Goal: Information Seeking & Learning: Check status

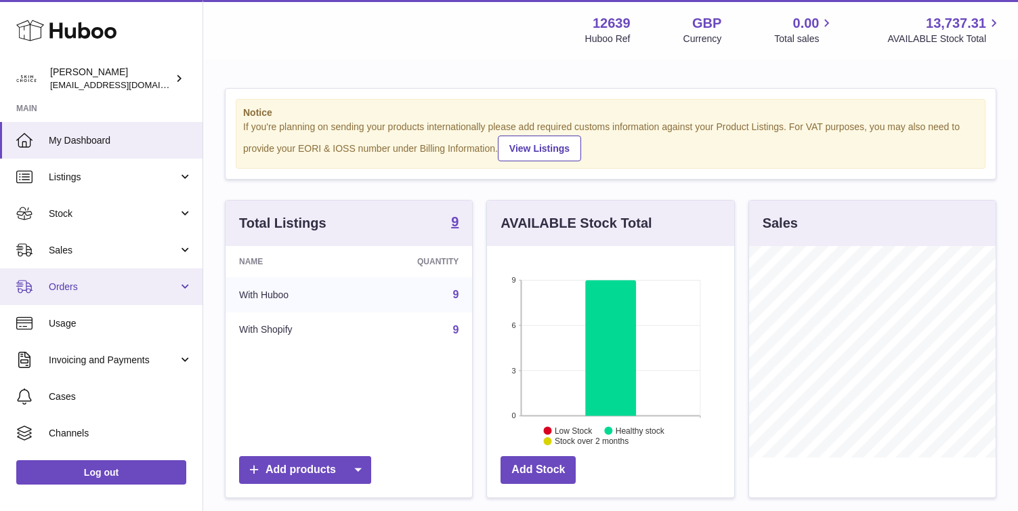
click at [146, 272] on link "Orders" at bounding box center [101, 286] width 203 height 37
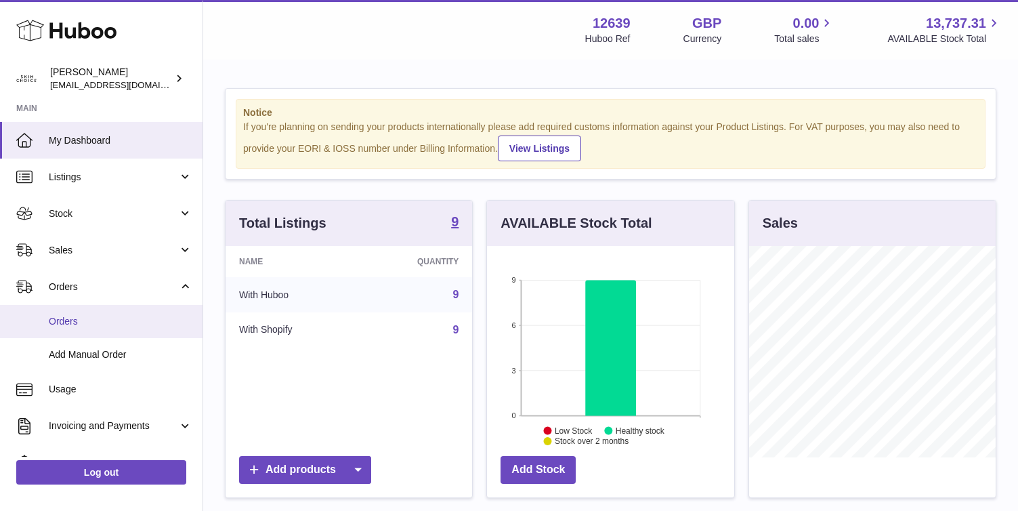
click at [137, 312] on link "Orders" at bounding box center [101, 321] width 203 height 33
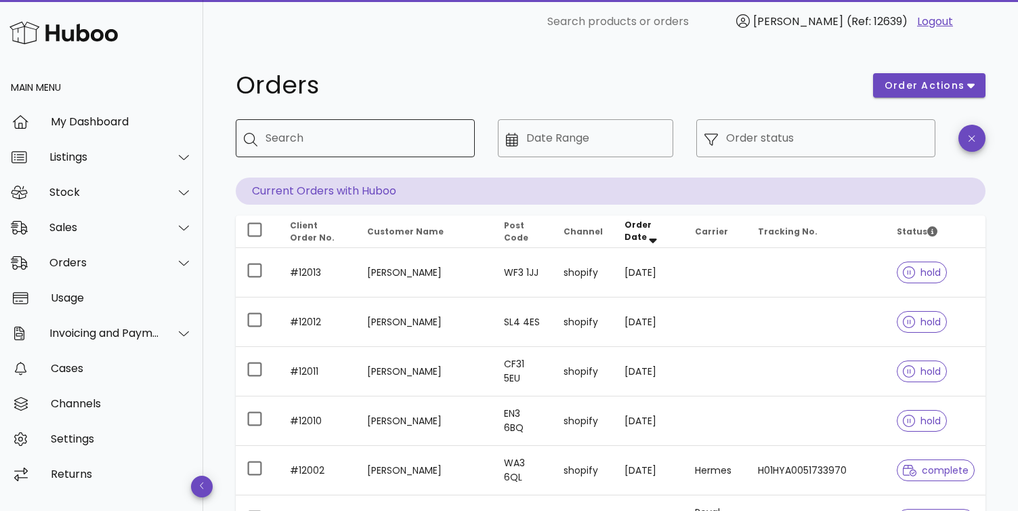
click at [354, 135] on input "Search" at bounding box center [365, 138] width 199 height 22
paste input "*****"
type input "*****"
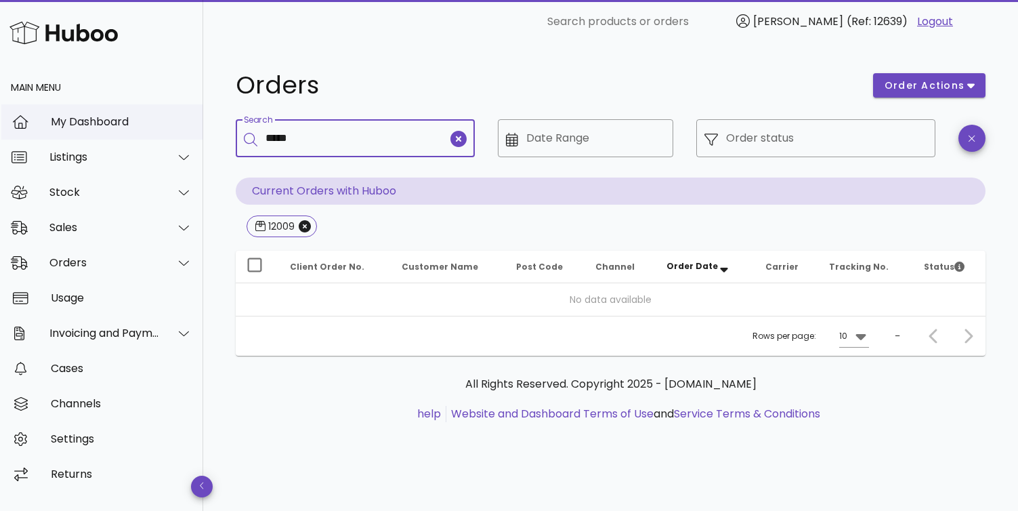
drag, startPoint x: 329, startPoint y: 139, endPoint x: 199, endPoint y: 125, distance: 131.5
click at [200, 126] on div "​ Search products or orders Seye Akinnaike (Ref: 12639) Logout Main Menu My Das…" at bounding box center [509, 255] width 1018 height 511
paste input "*******"
type input "**********"
click at [423, 226] on icon "Close" at bounding box center [429, 226] width 12 height 12
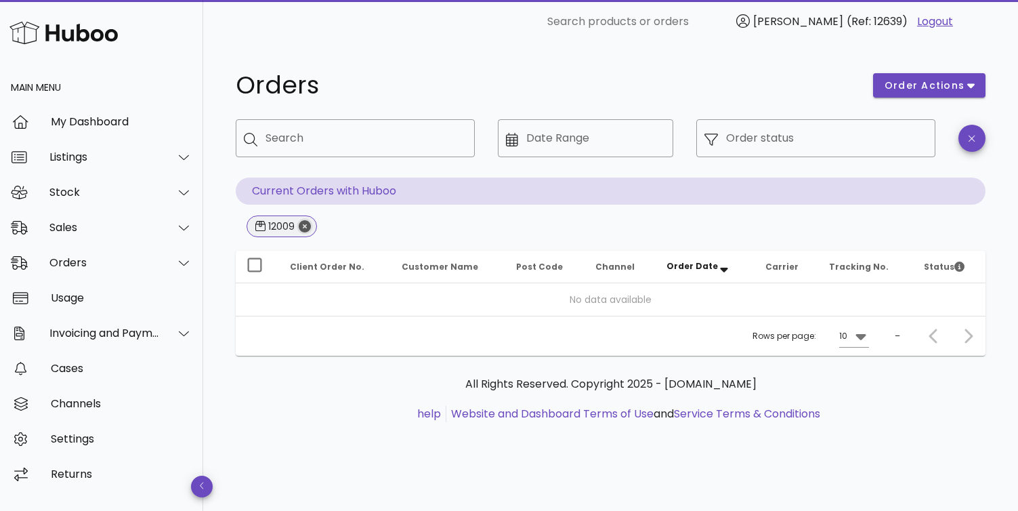
click at [302, 230] on icon "Close" at bounding box center [305, 226] width 12 height 12
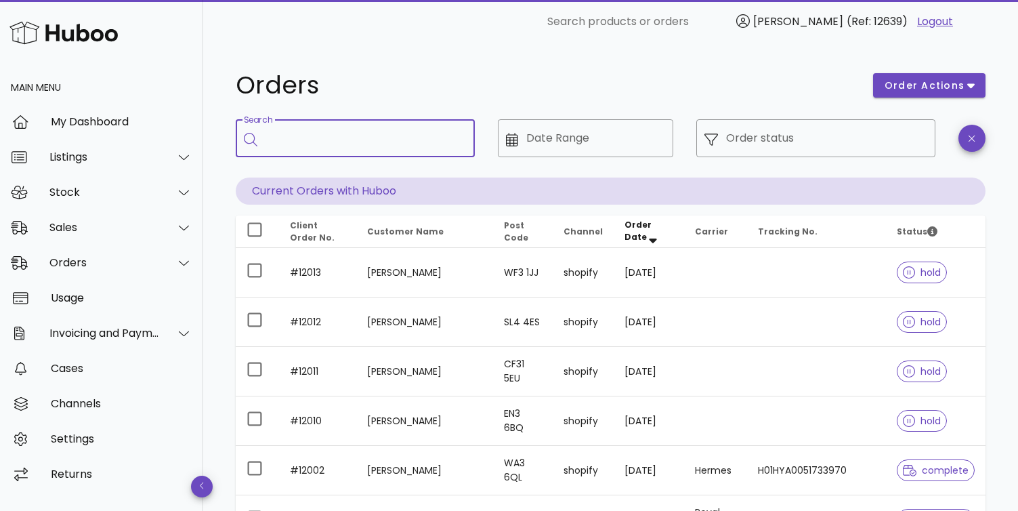
click at [405, 142] on input "Search" at bounding box center [365, 138] width 199 height 22
paste input "**********"
type input "**********"
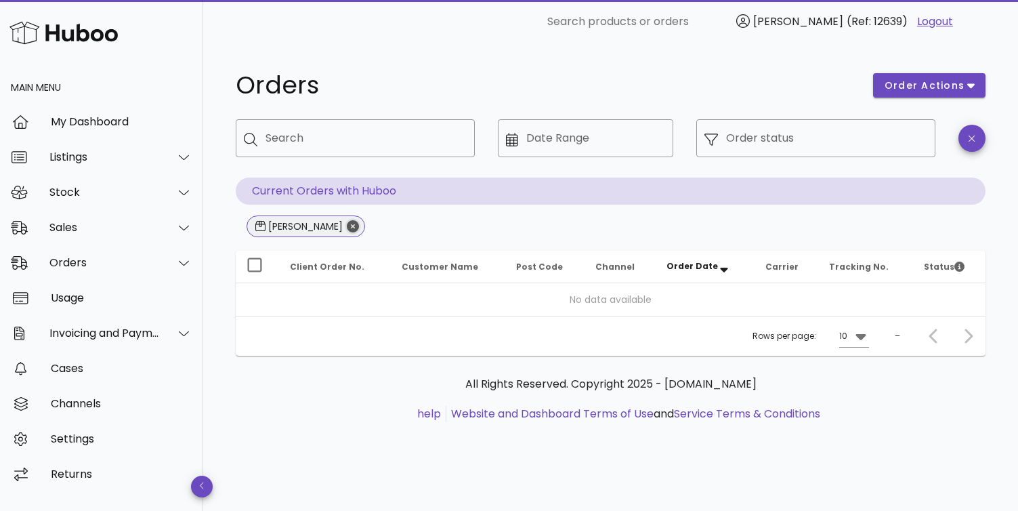
click at [347, 226] on icon "Close" at bounding box center [353, 226] width 12 height 12
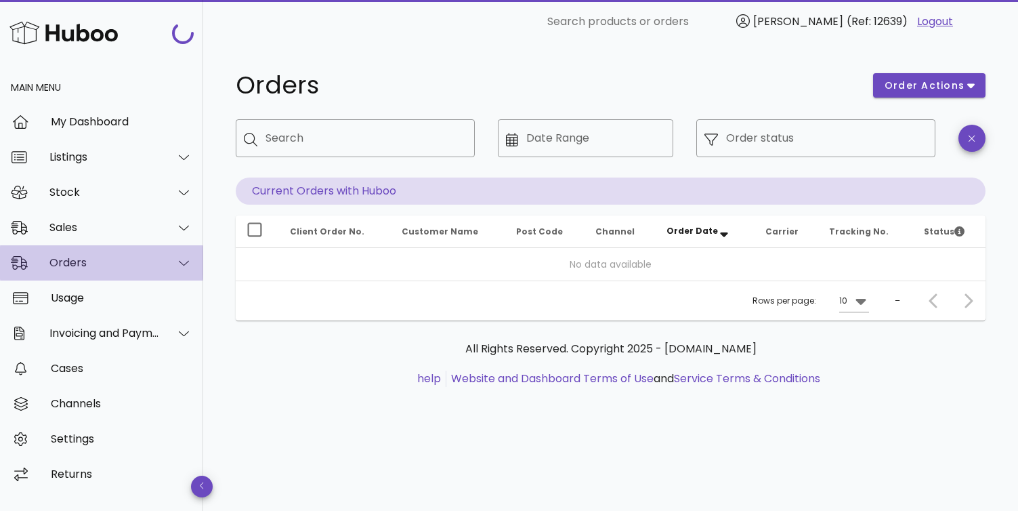
click at [163, 264] on div at bounding box center [176, 263] width 33 height 34
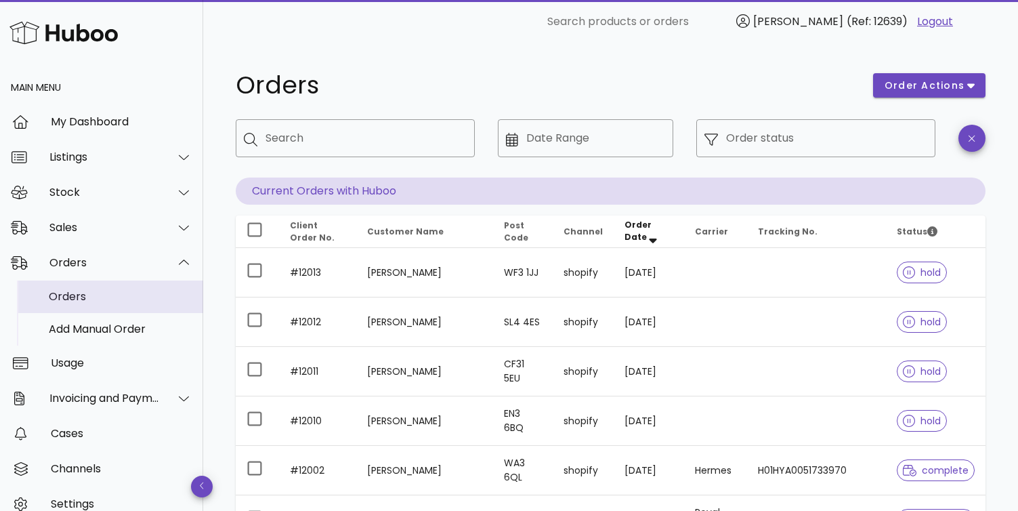
click at [140, 302] on div "Orders" at bounding box center [121, 296] width 144 height 13
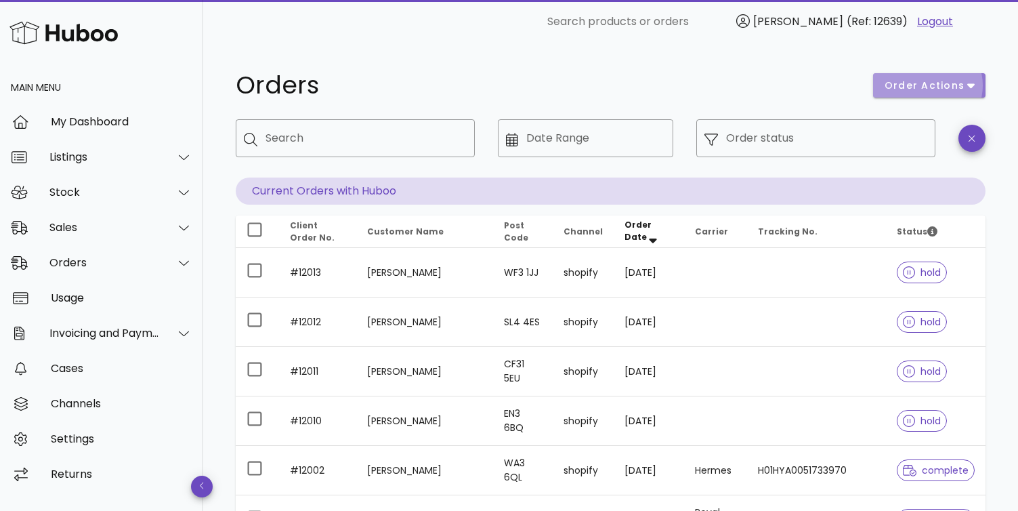
click at [973, 80] on icon "button" at bounding box center [971, 85] width 7 height 12
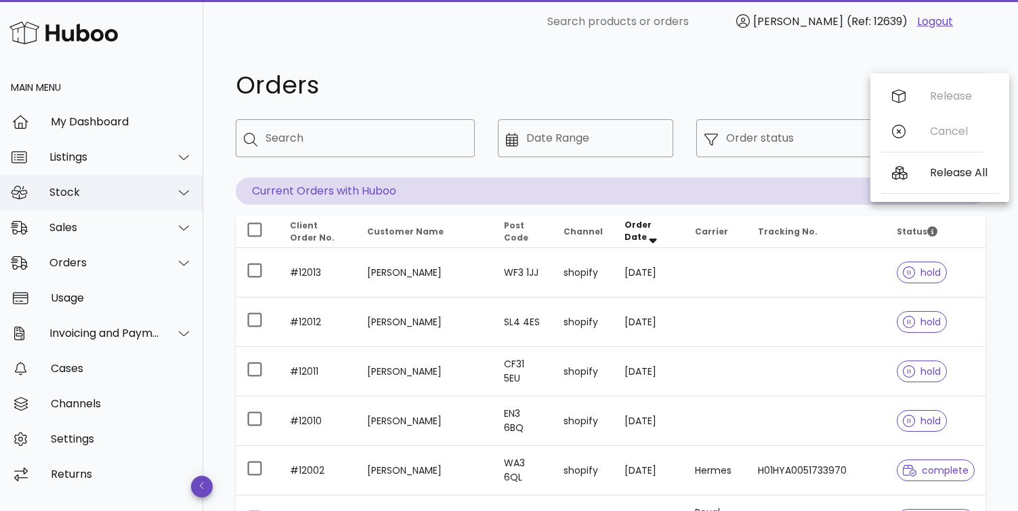
click at [138, 191] on div "Stock" at bounding box center [104, 192] width 110 height 13
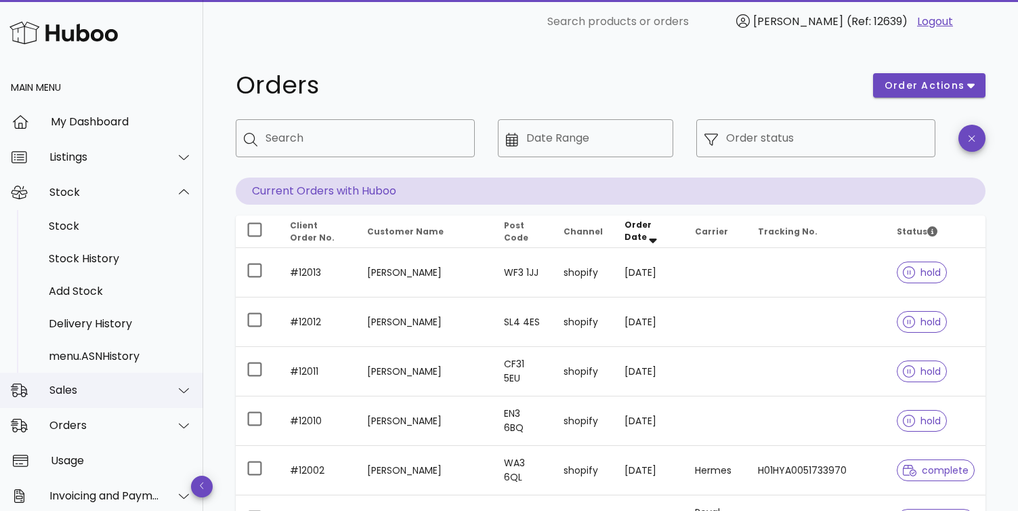
click at [167, 377] on div at bounding box center [176, 390] width 33 height 34
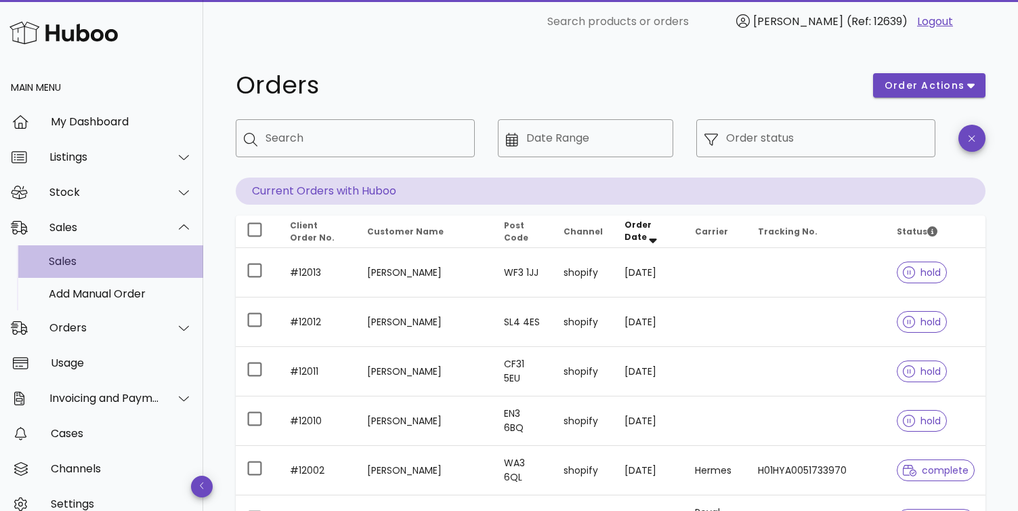
click at [140, 265] on div "Sales" at bounding box center [121, 261] width 144 height 13
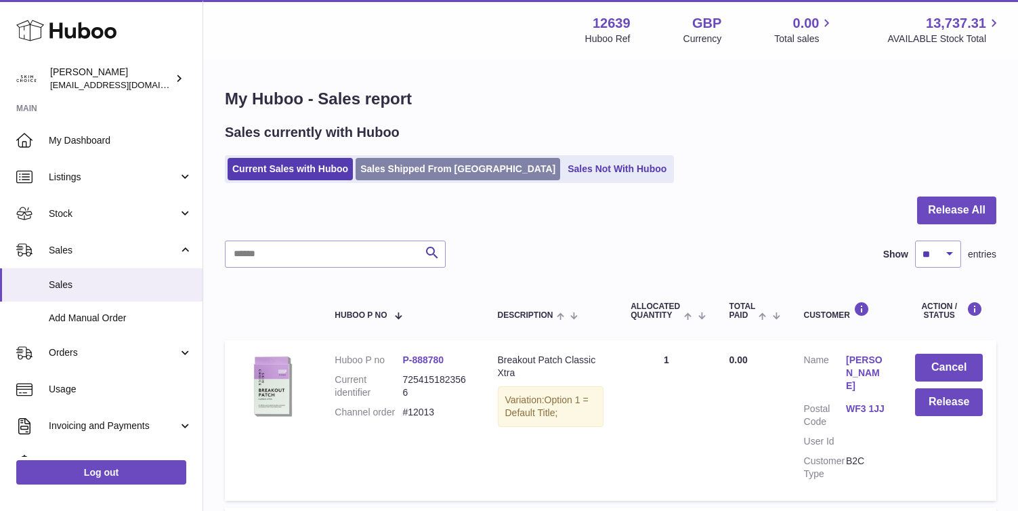
click at [438, 173] on link "Sales Shipped From Huboo" at bounding box center [458, 169] width 205 height 22
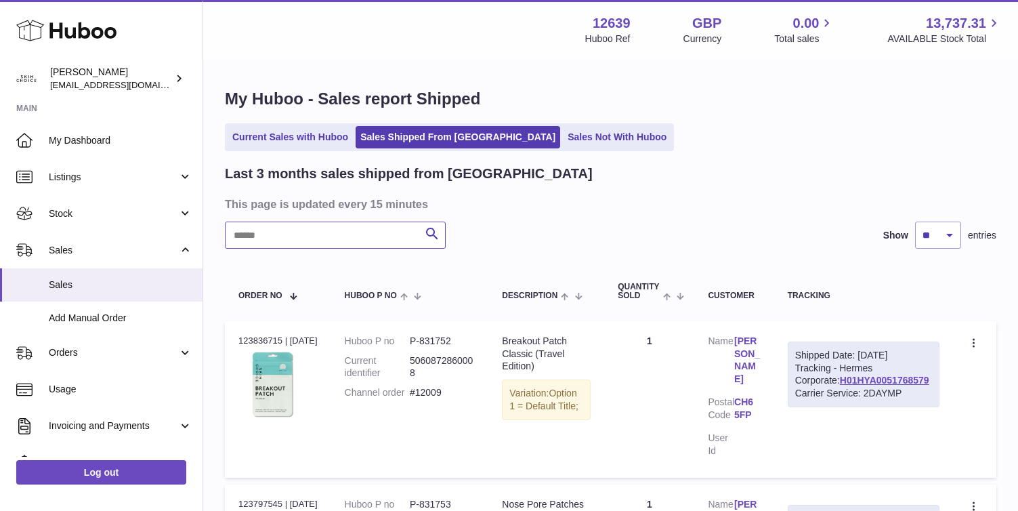
click at [360, 232] on input "text" at bounding box center [335, 235] width 221 height 27
paste input "**********"
type input "**********"
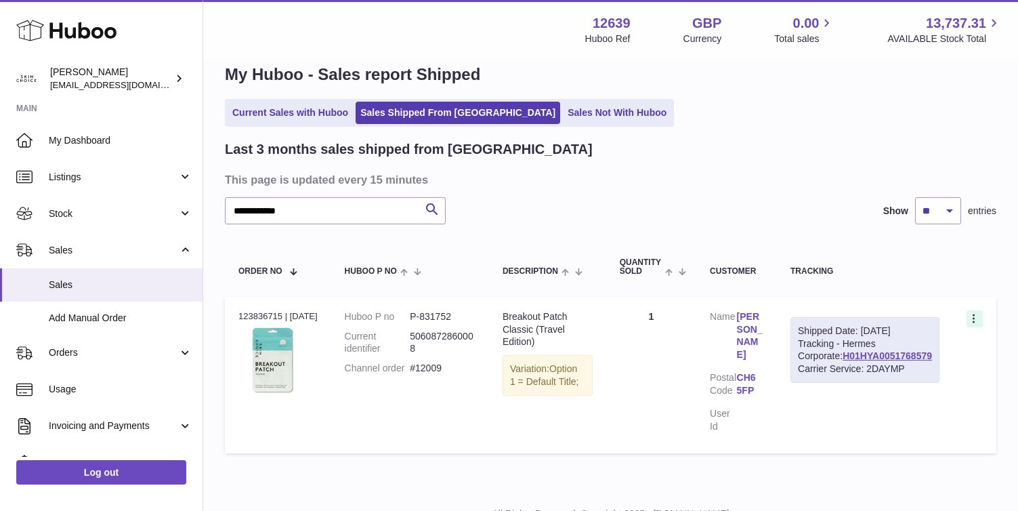
click at [980, 321] on icon at bounding box center [976, 320] width 16 height 14
click at [766, 297] on td "Customer Name Laura Taylor Postal Code CH6 5FP User Id" at bounding box center [737, 375] width 81 height 157
click at [764, 328] on link "Laura Taylor" at bounding box center [750, 335] width 26 height 51
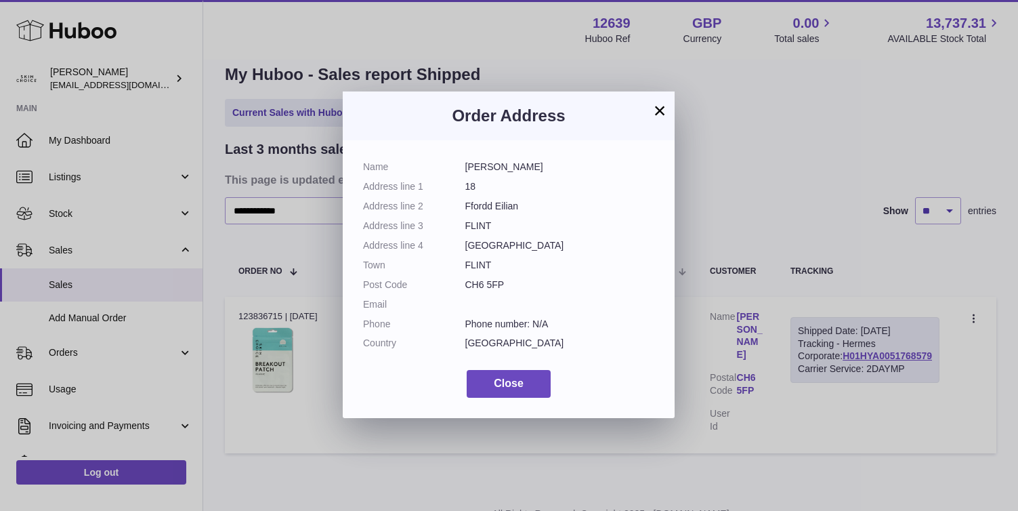
click at [658, 119] on button "×" at bounding box center [660, 110] width 16 height 16
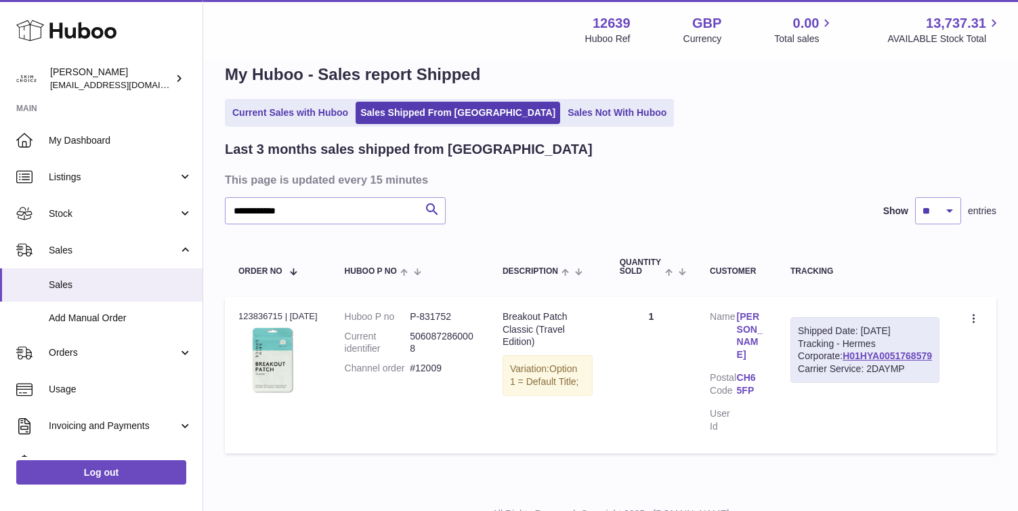
scroll to position [69, 0]
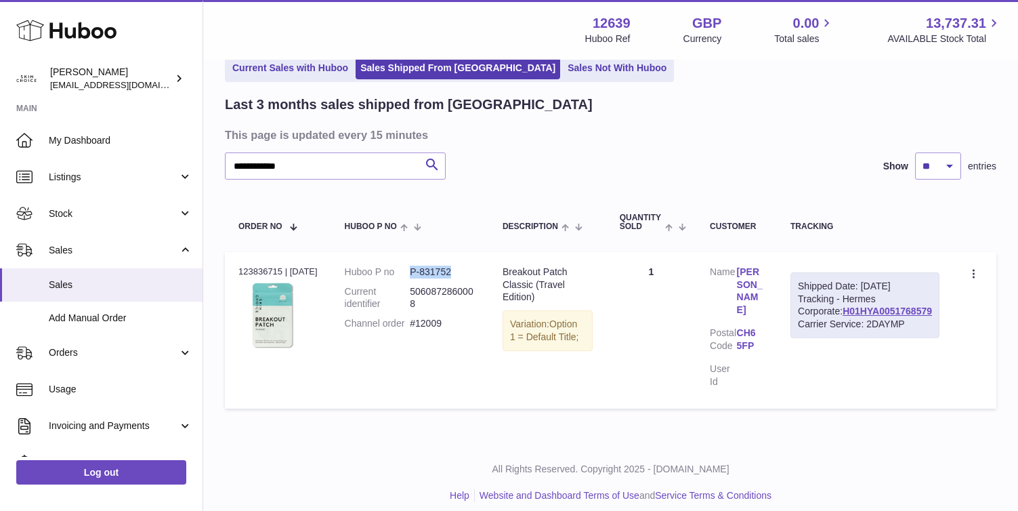
drag, startPoint x: 415, startPoint y: 270, endPoint x: 466, endPoint y: 277, distance: 52.0
click at [466, 277] on dl "Huboo P no P-831752 Current identifier 5060872860008 Channel order #12009" at bounding box center [410, 302] width 131 height 72
click at [441, 325] on dd "#12009" at bounding box center [443, 323] width 66 height 13
copy dd "12009"
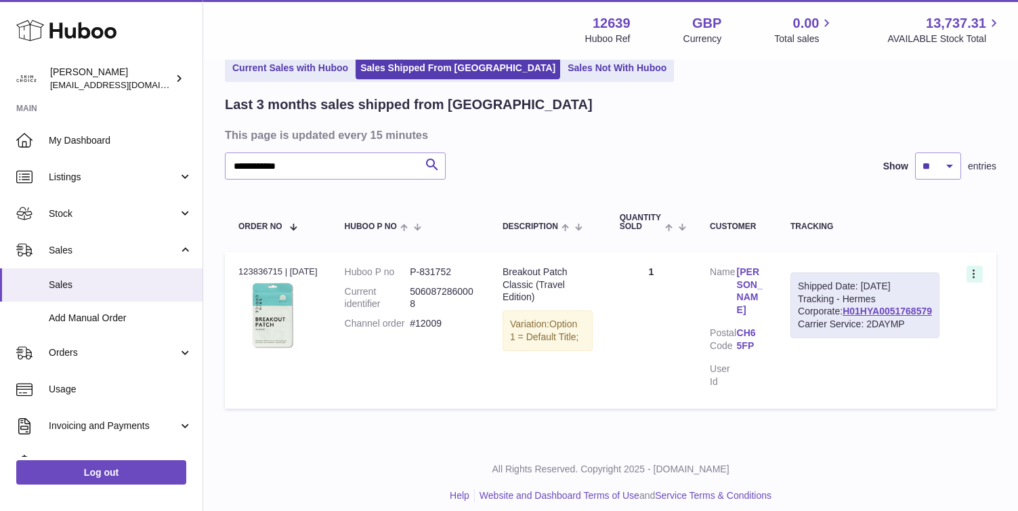
click at [981, 268] on div at bounding box center [975, 274] width 16 height 17
click at [686, 331] on td "Quantity 1" at bounding box center [651, 330] width 90 height 157
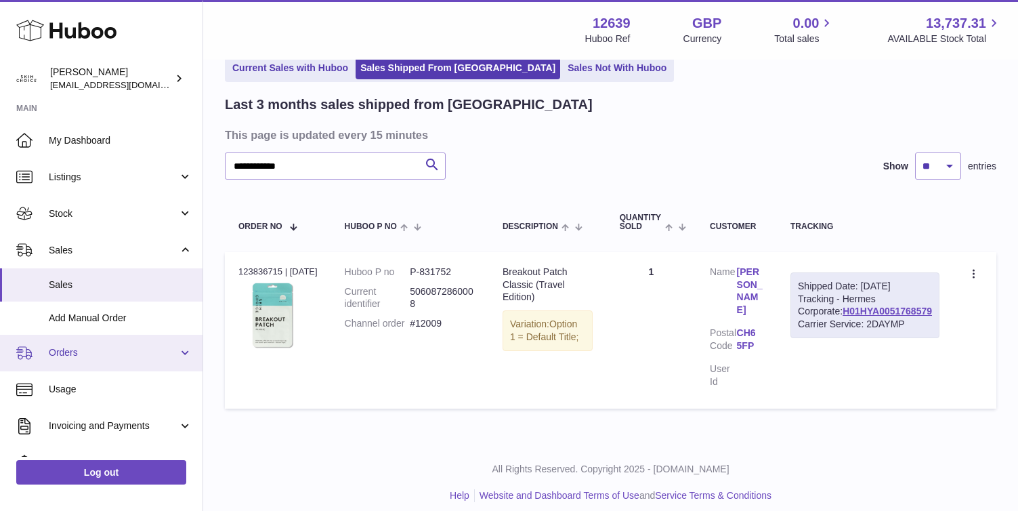
click at [159, 361] on link "Orders" at bounding box center [101, 353] width 203 height 37
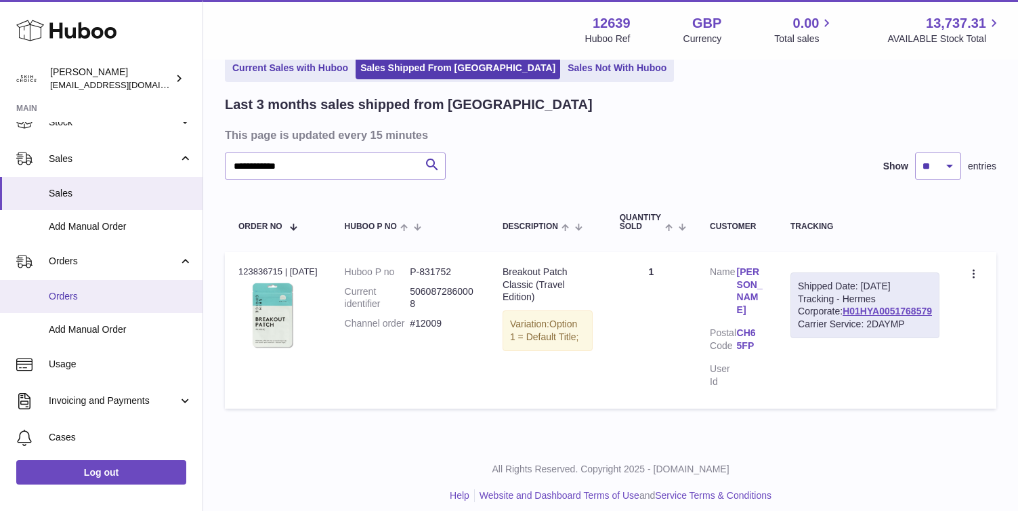
scroll to position [136, 0]
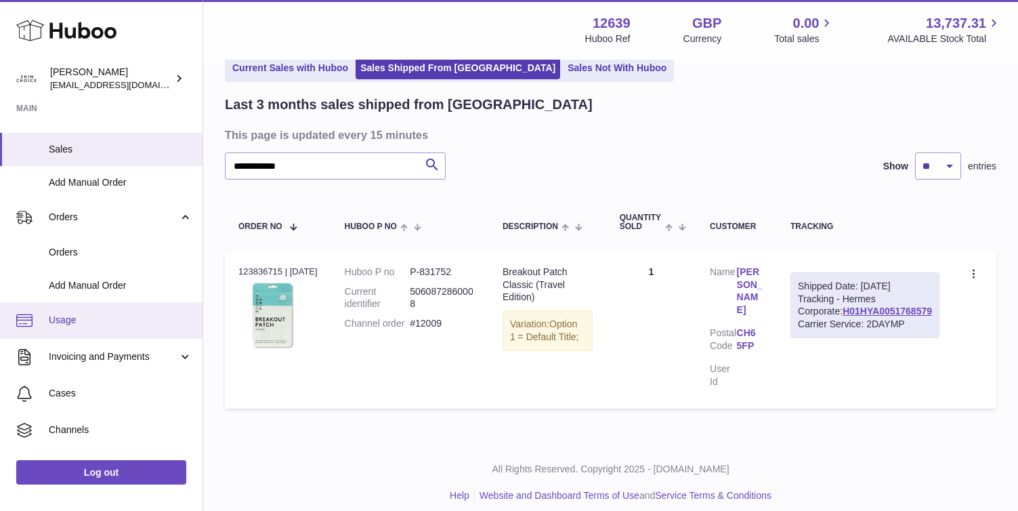
click at [144, 321] on span "Usage" at bounding box center [121, 320] width 144 height 13
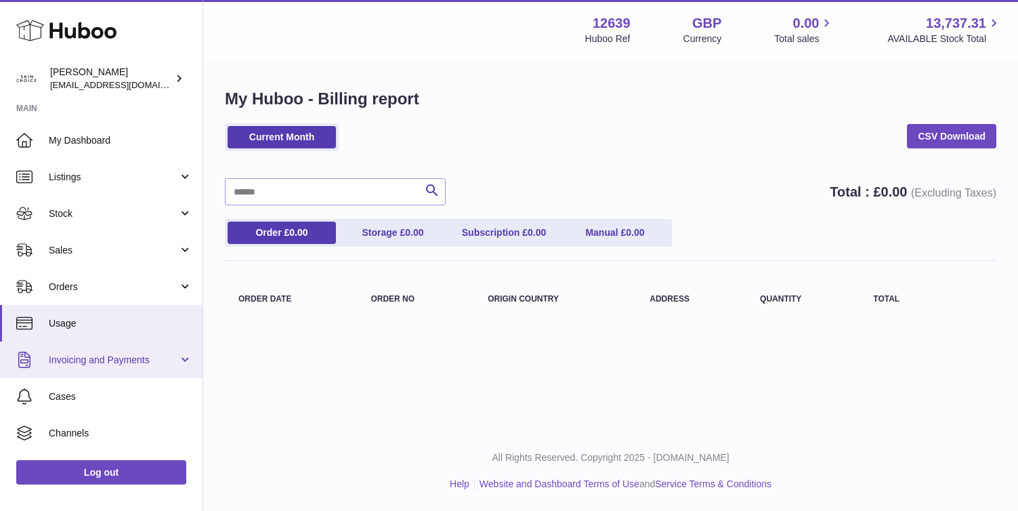
click at [174, 358] on span "Invoicing and Payments" at bounding box center [113, 360] width 129 height 13
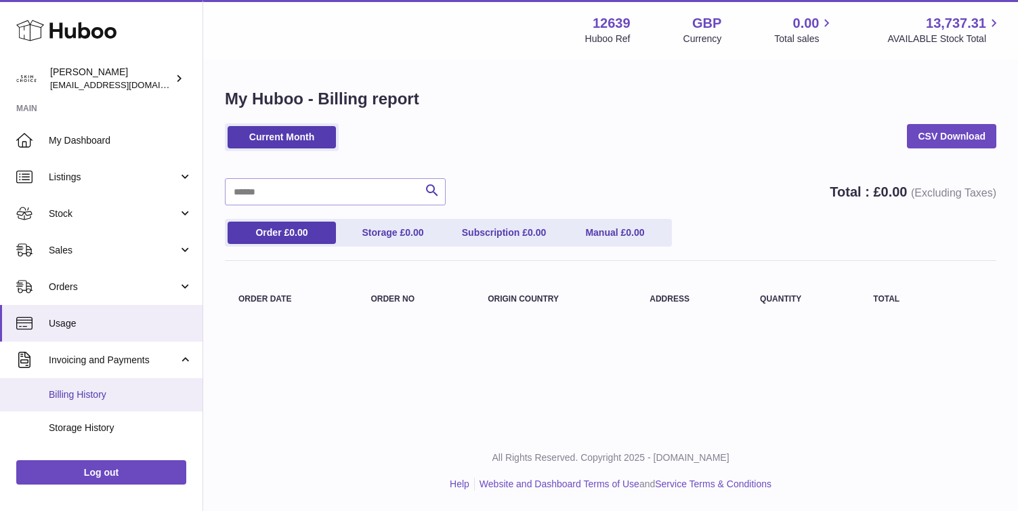
click at [148, 386] on link "Billing History" at bounding box center [101, 394] width 203 height 33
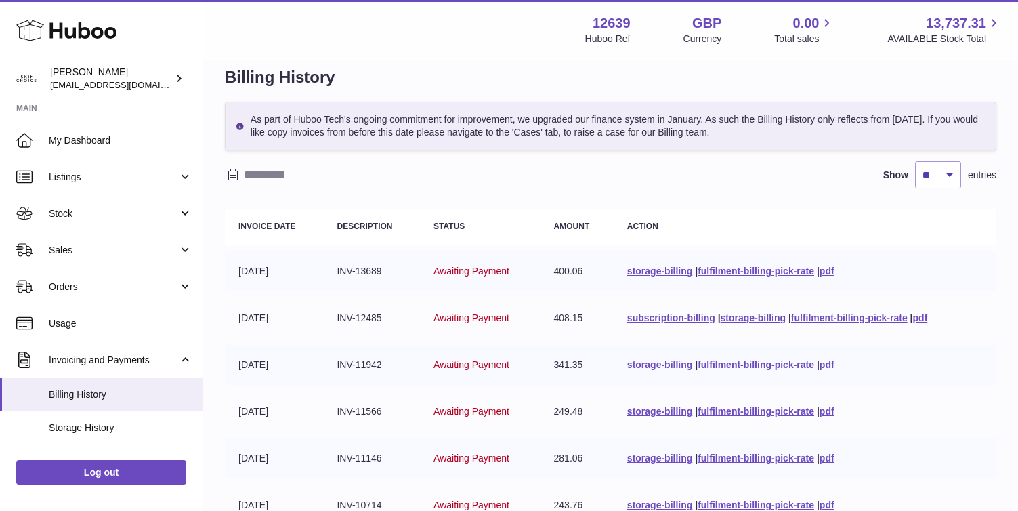
scroll to position [35, 0]
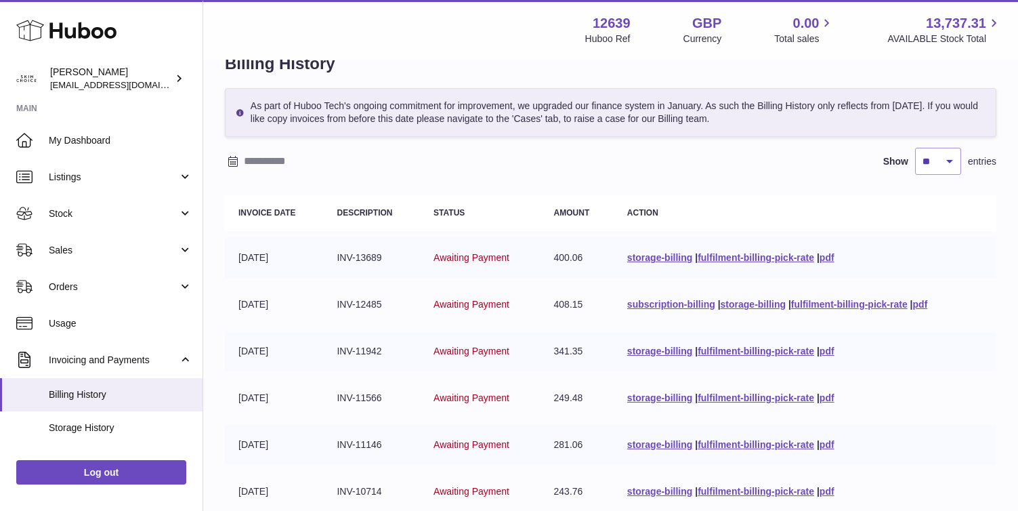
drag, startPoint x: 232, startPoint y: 259, endPoint x: 431, endPoint y: 263, distance: 199.2
click at [431, 263] on tr "[DATE] INV-13689 Awaiting Payment 400.06 storage-billing | fulfilment-billing-p…" at bounding box center [611, 258] width 772 height 40
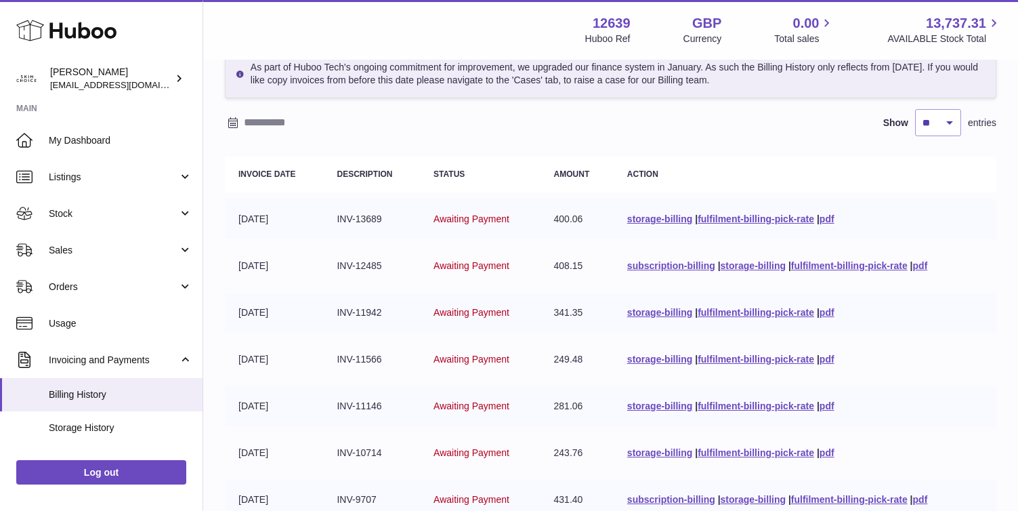
scroll to position [111, 0]
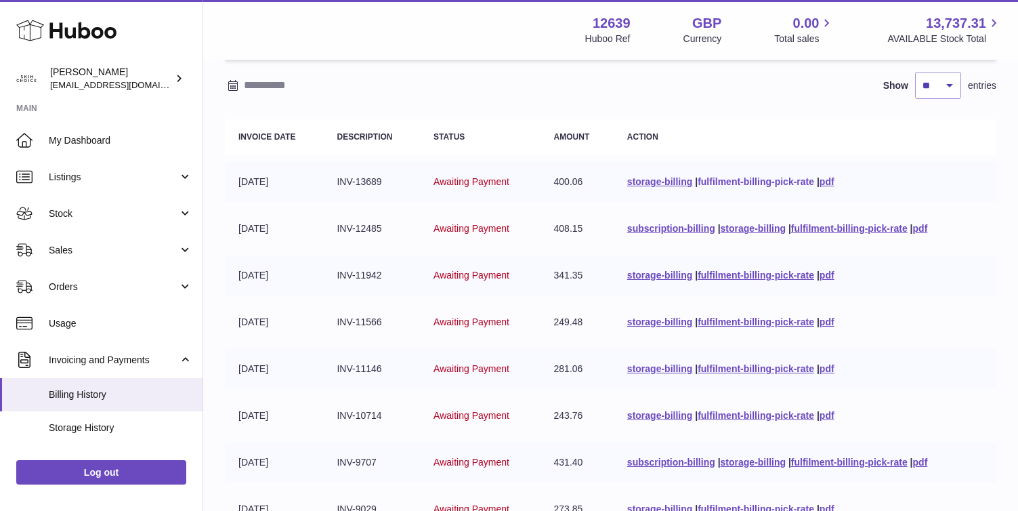
click at [747, 176] on link "fulfilment-billing-pick-rate" at bounding box center [756, 181] width 117 height 11
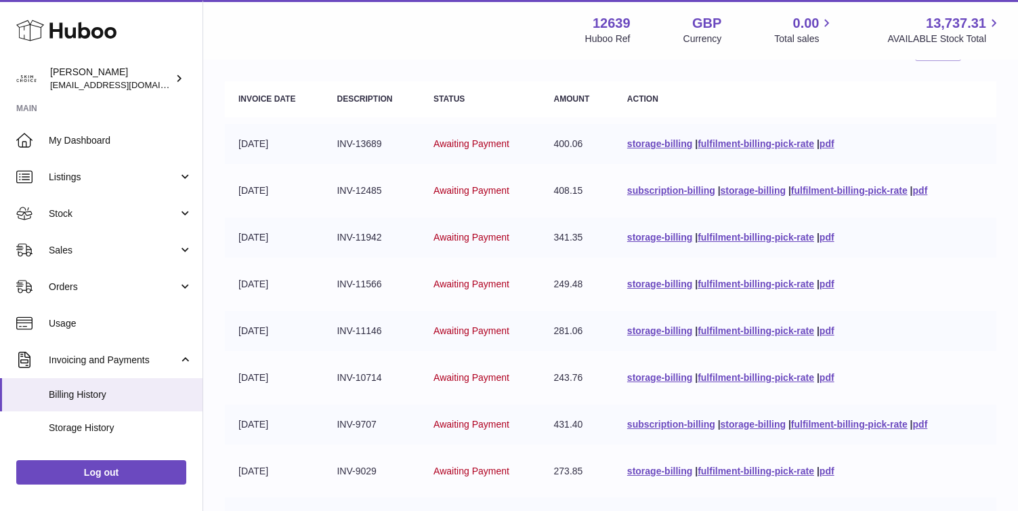
scroll to position [154, 0]
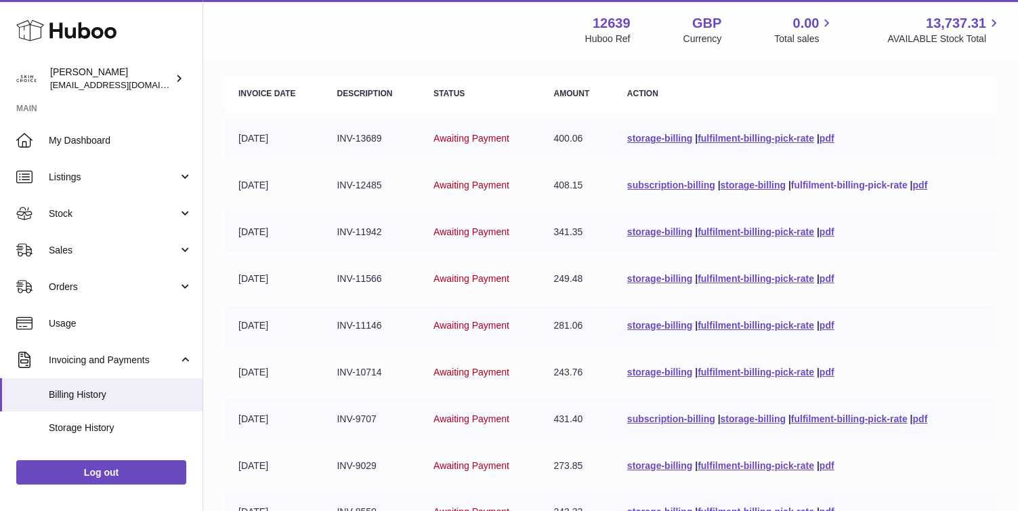
click at [822, 184] on link "fulfilment-billing-pick-rate" at bounding box center [849, 185] width 117 height 11
click at [657, 9] on div "Menu Huboo 12639 Huboo Ref GBP Currency 0.00 Total sales 13,737.31 AVAILABLE St…" at bounding box center [610, 30] width 815 height 60
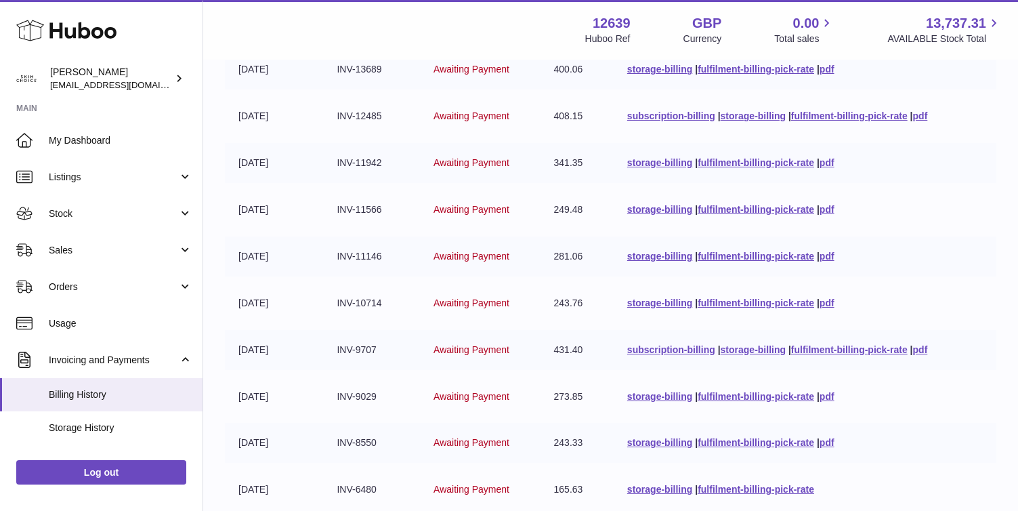
scroll to position [230, 0]
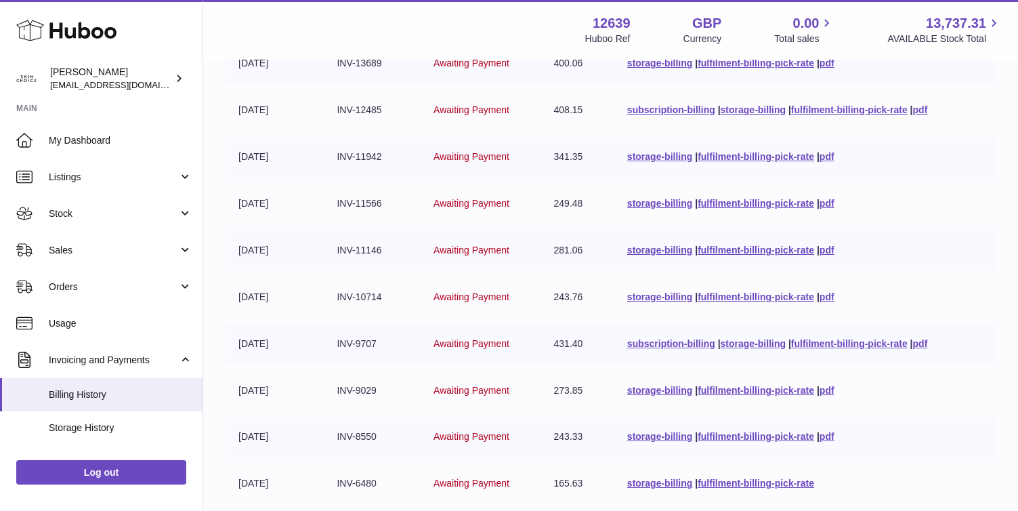
click at [720, 211] on td "storage-billing | fulfilment-billing-pick-rate | pdf" at bounding box center [805, 204] width 383 height 40
click at [721, 208] on td "storage-billing | fulfilment-billing-pick-rate | pdf" at bounding box center [805, 204] width 383 height 40
click at [721, 208] on link "fulfilment-billing-pick-rate" at bounding box center [756, 203] width 117 height 11
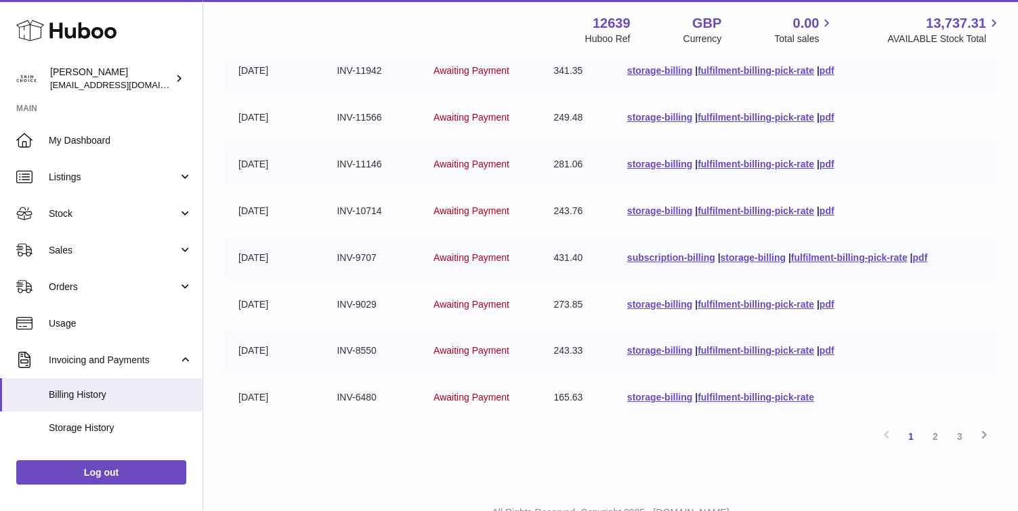
scroll to position [371, 0]
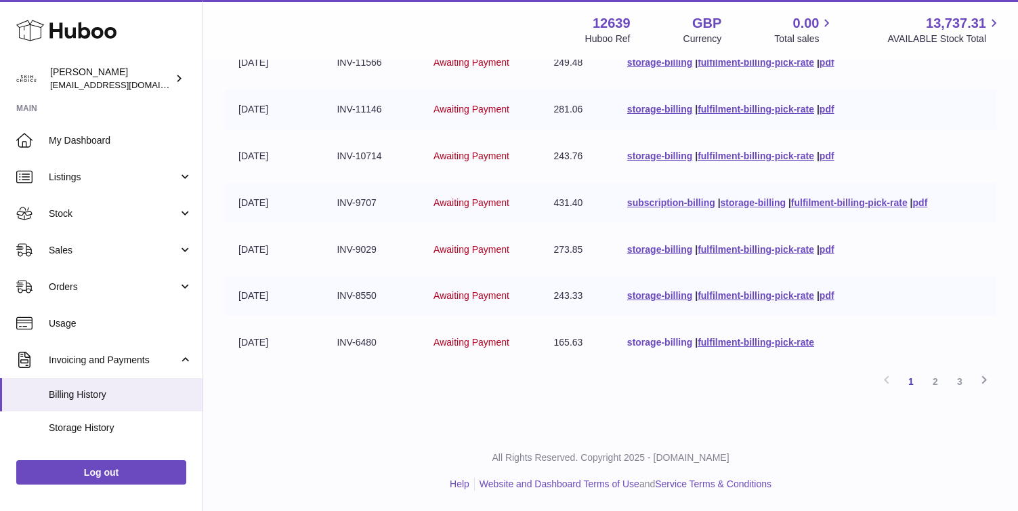
click at [644, 344] on link "storage-billing" at bounding box center [659, 342] width 65 height 11
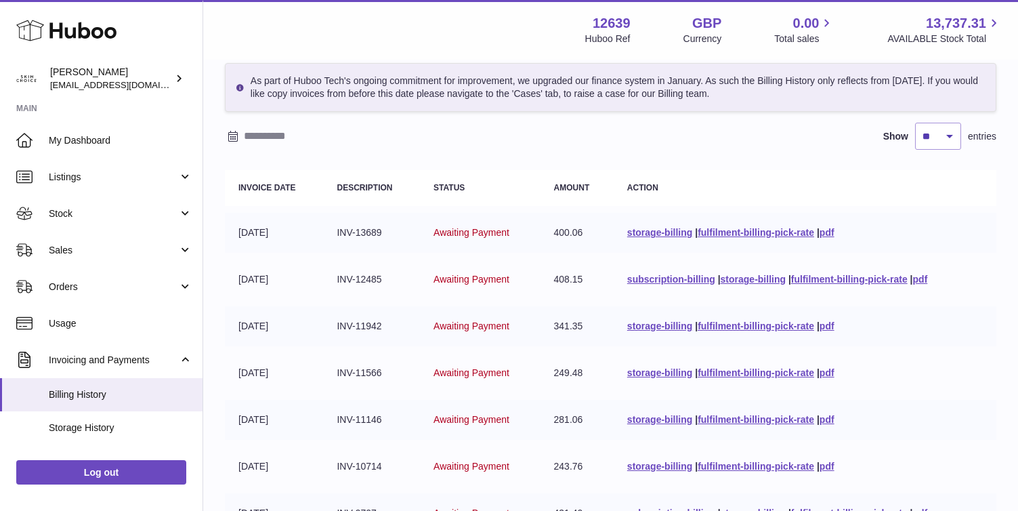
scroll to position [125, 0]
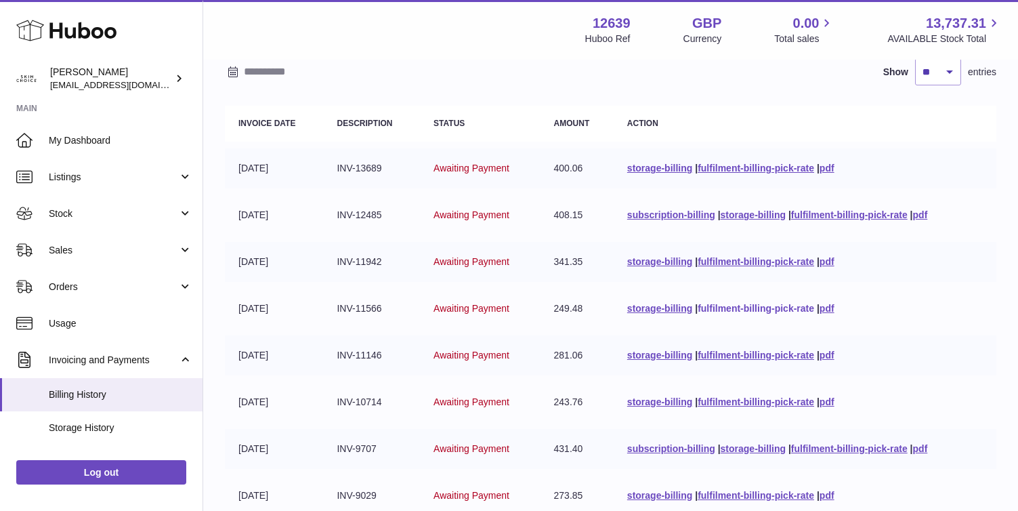
click at [752, 306] on link "fulfilment-billing-pick-rate" at bounding box center [756, 308] width 117 height 11
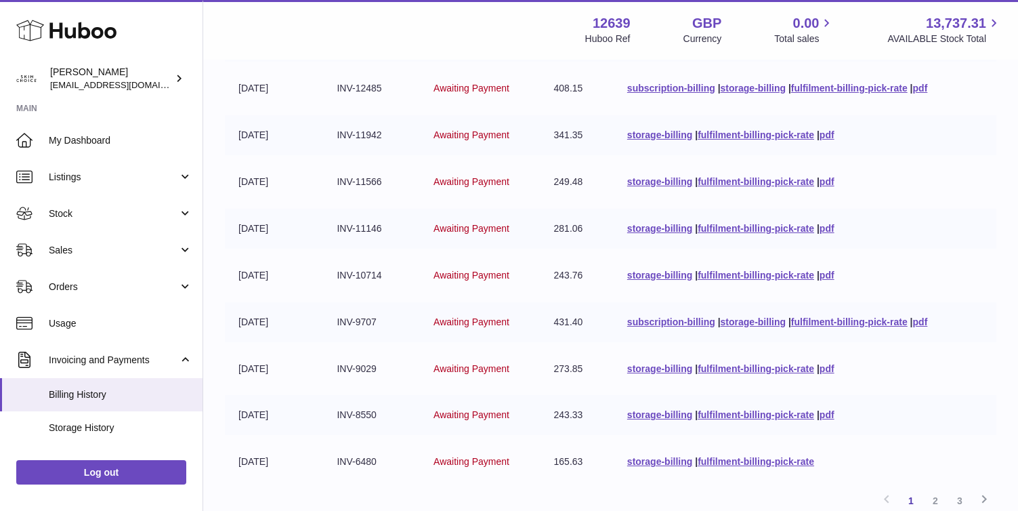
scroll to position [259, 0]
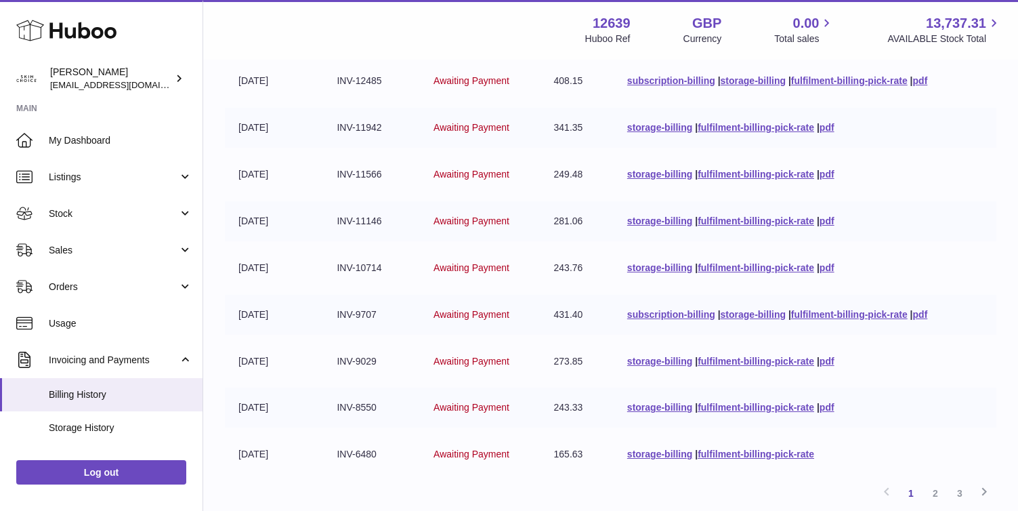
click at [760, 274] on td "storage-billing | fulfilment-billing-pick-rate | pdf" at bounding box center [805, 268] width 383 height 40
click at [760, 268] on link "fulfilment-billing-pick-rate" at bounding box center [756, 267] width 117 height 11
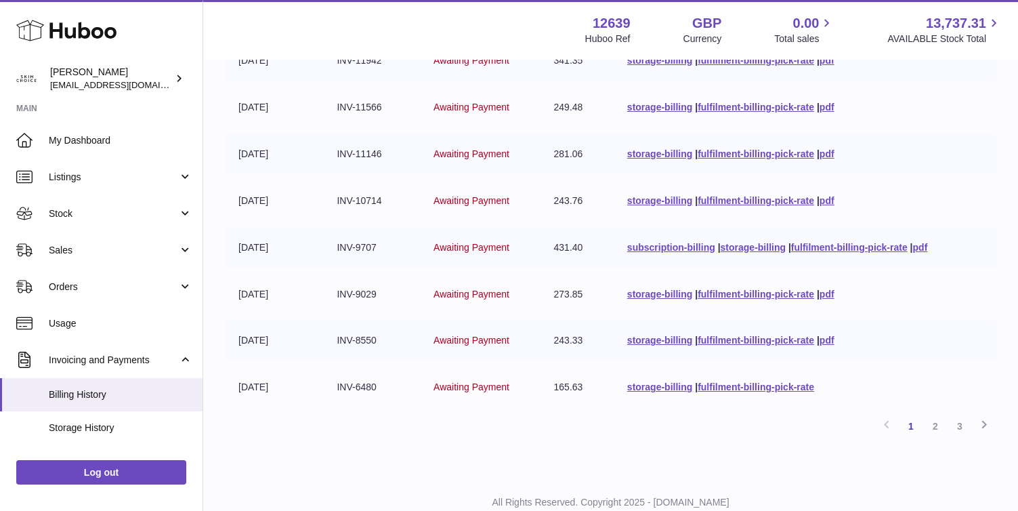
scroll to position [340, 0]
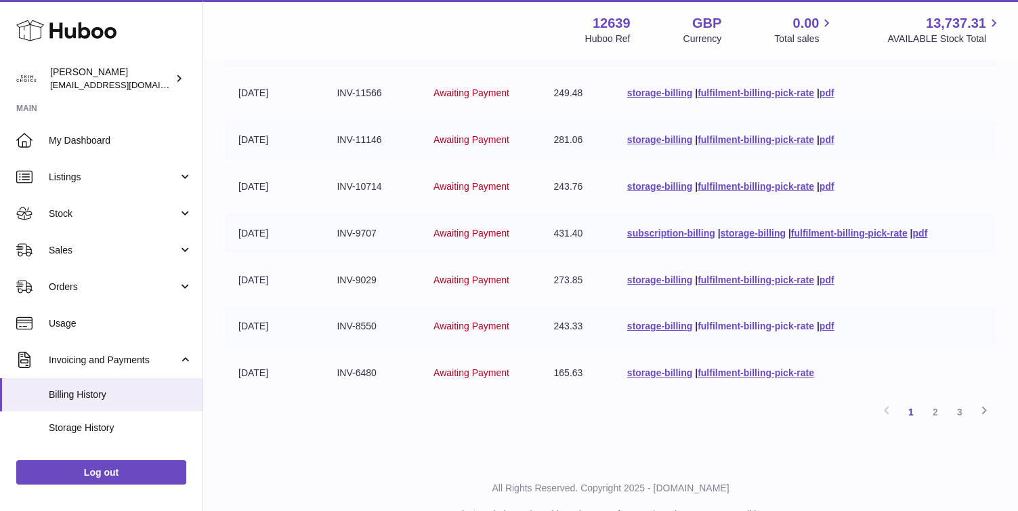
click at [728, 327] on link "fulfilment-billing-pick-rate" at bounding box center [756, 325] width 117 height 11
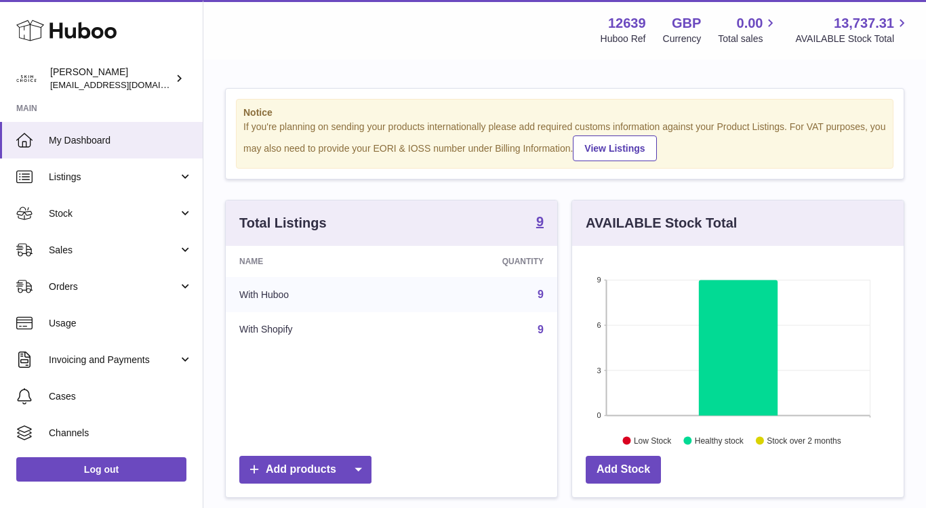
scroll to position [211, 331]
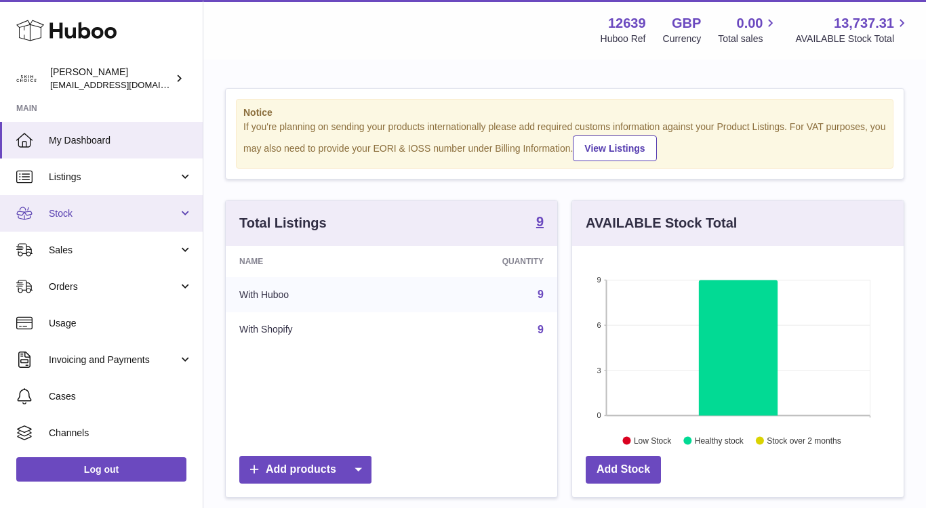
click at [170, 213] on span "Stock" at bounding box center [113, 213] width 129 height 13
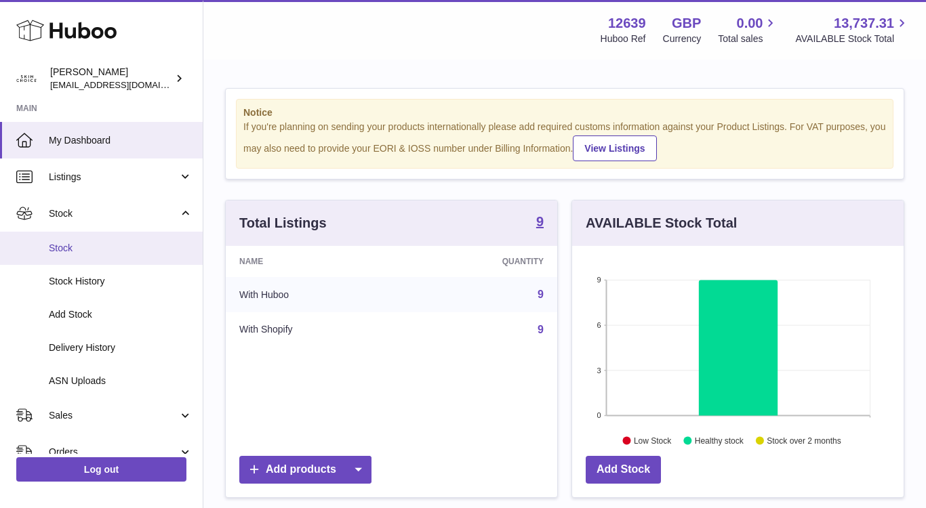
click at [152, 247] on span "Stock" at bounding box center [121, 248] width 144 height 13
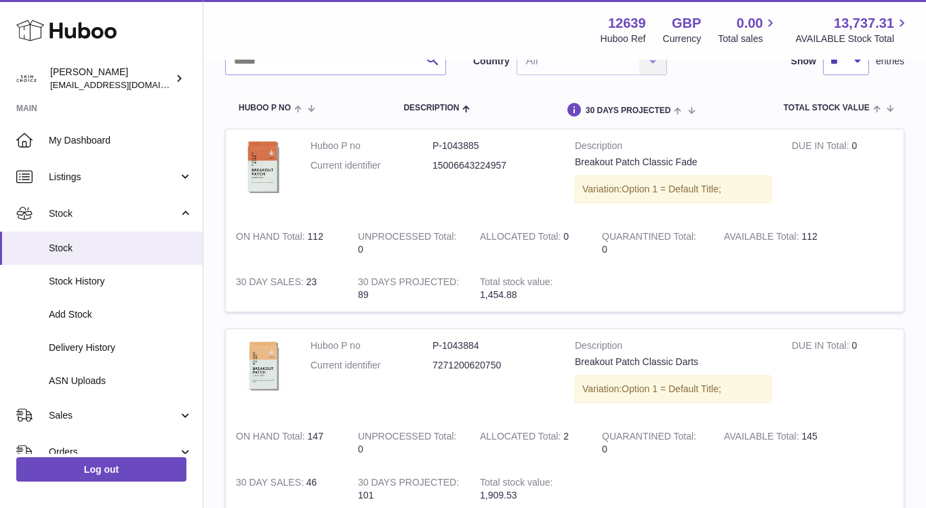
scroll to position [103, 0]
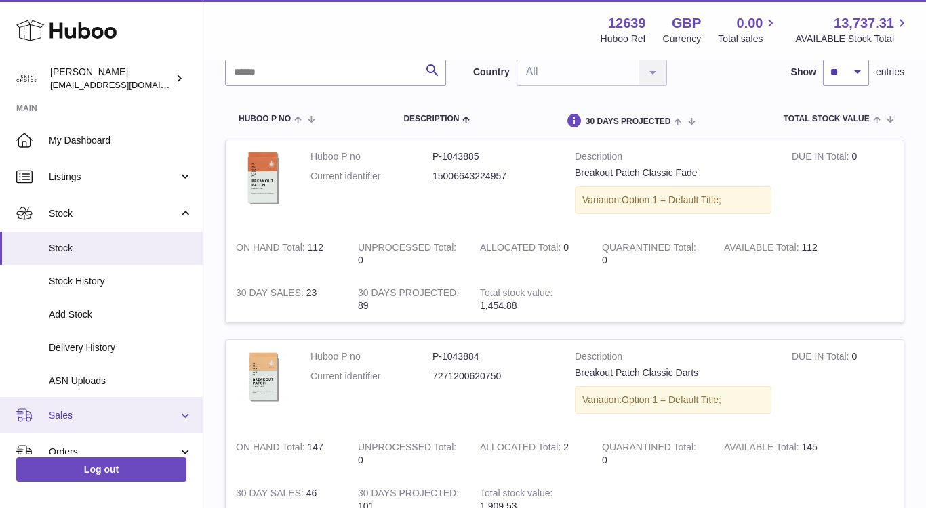
click at [112, 420] on span "Sales" at bounding box center [113, 415] width 129 height 13
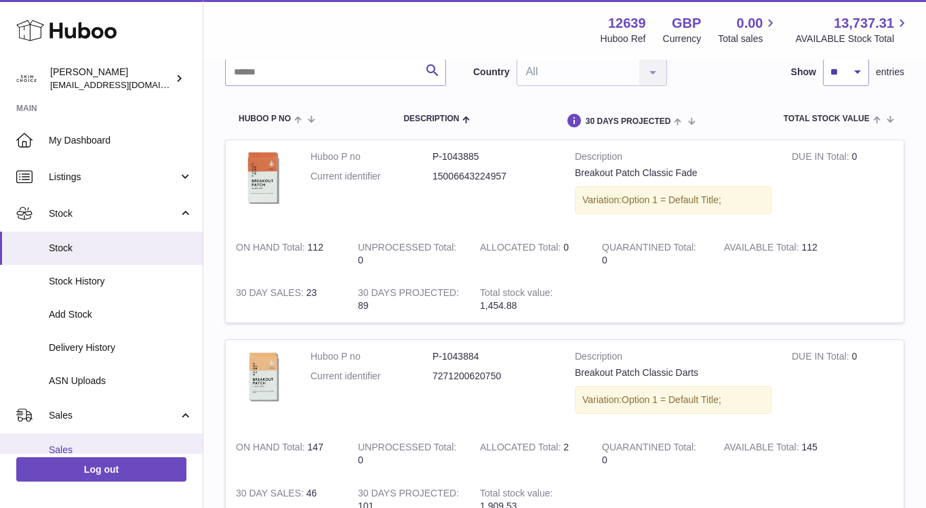
click at [98, 443] on link "Sales" at bounding box center [101, 450] width 203 height 33
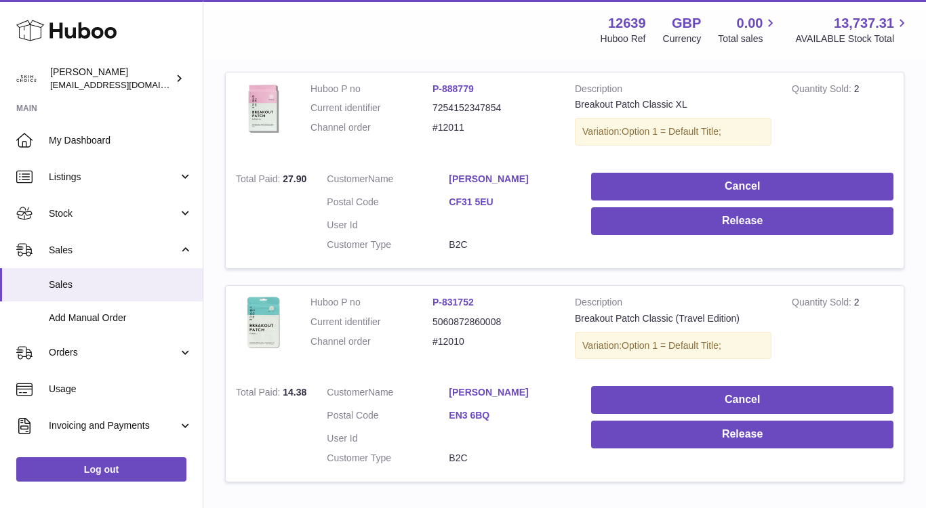
scroll to position [986, 0]
